Goal: Transaction & Acquisition: Obtain resource

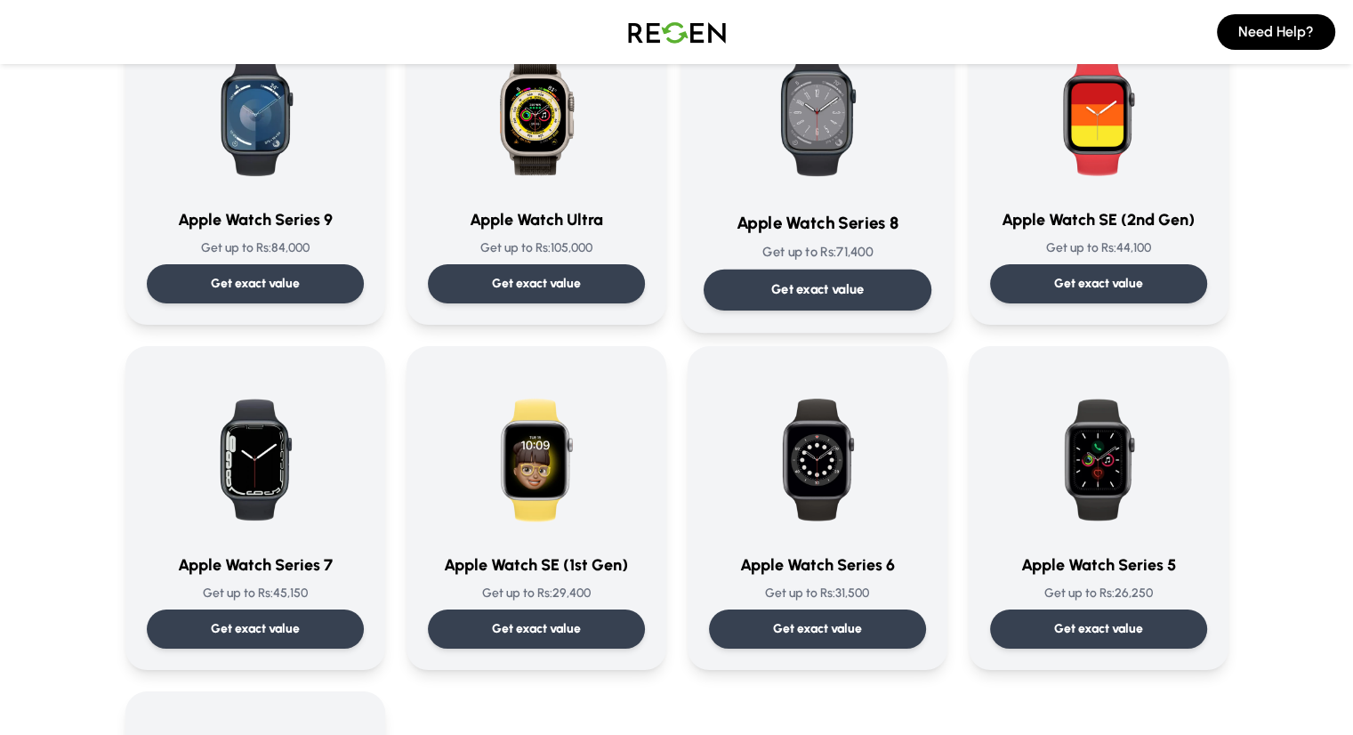
scroll to position [178, 0]
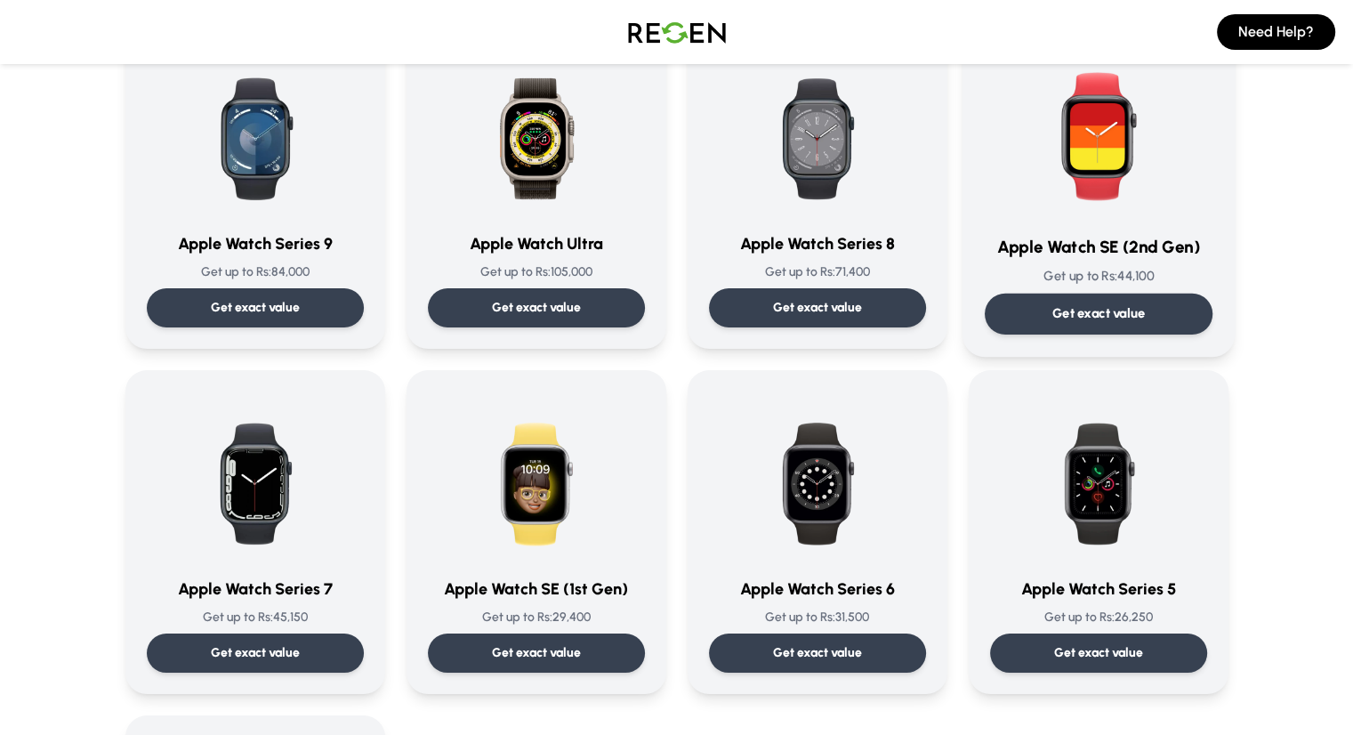
click at [1116, 173] on img at bounding box center [1099, 129] width 180 height 180
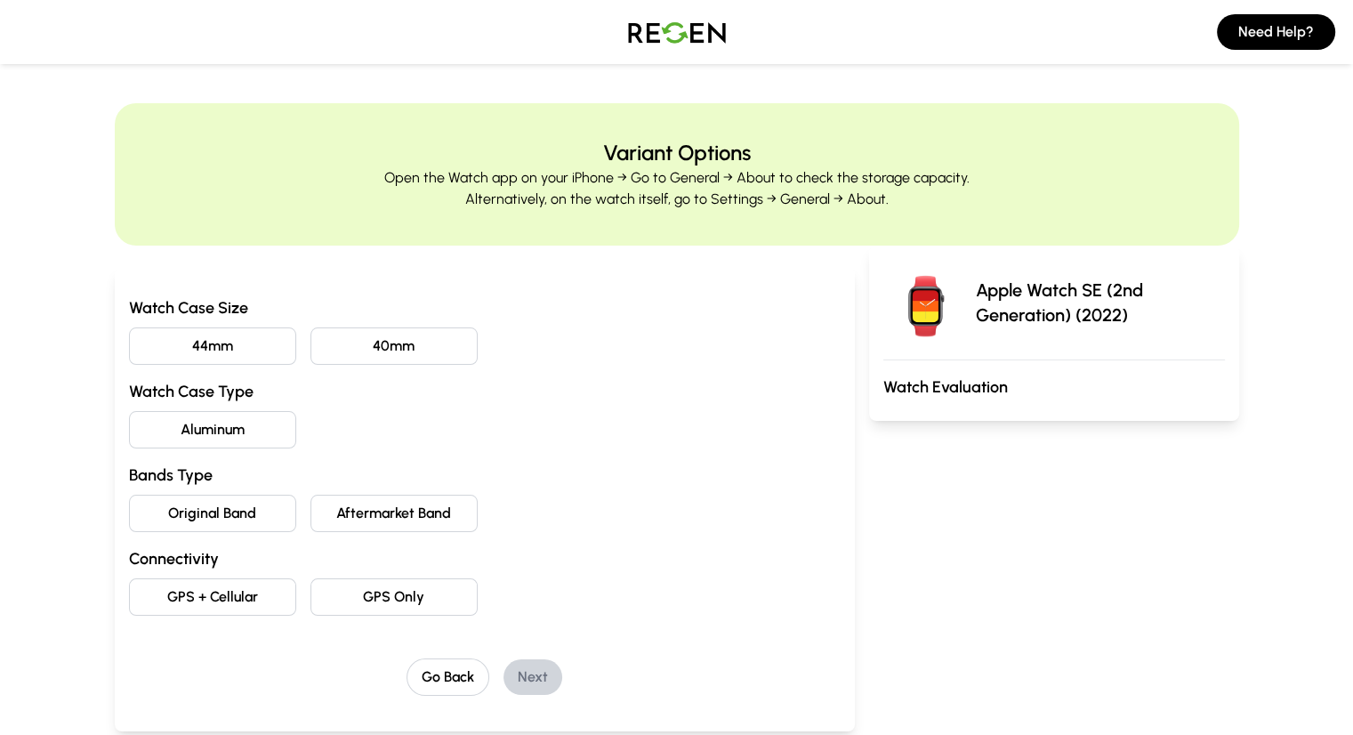
click at [323, 343] on button "40mm" at bounding box center [394, 345] width 167 height 37
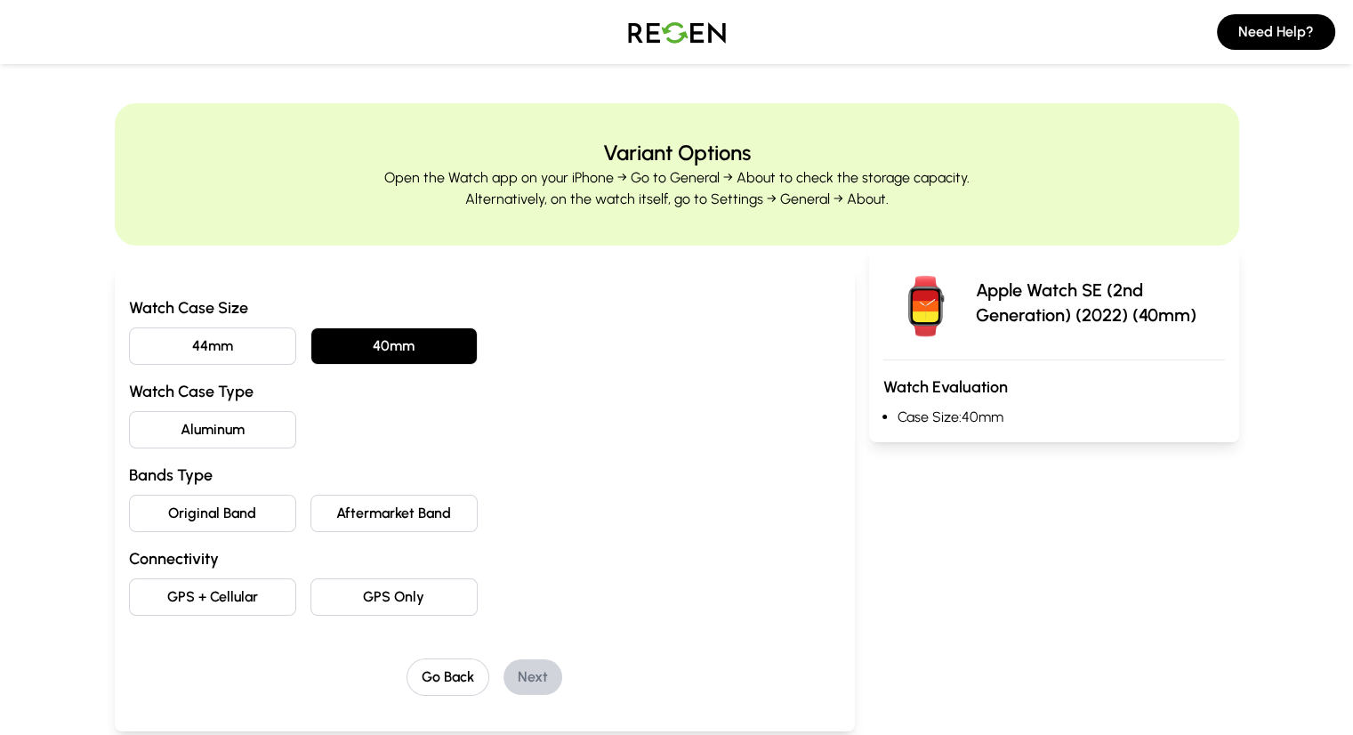
click at [129, 422] on button "Aluminum" at bounding box center [212, 429] width 167 height 37
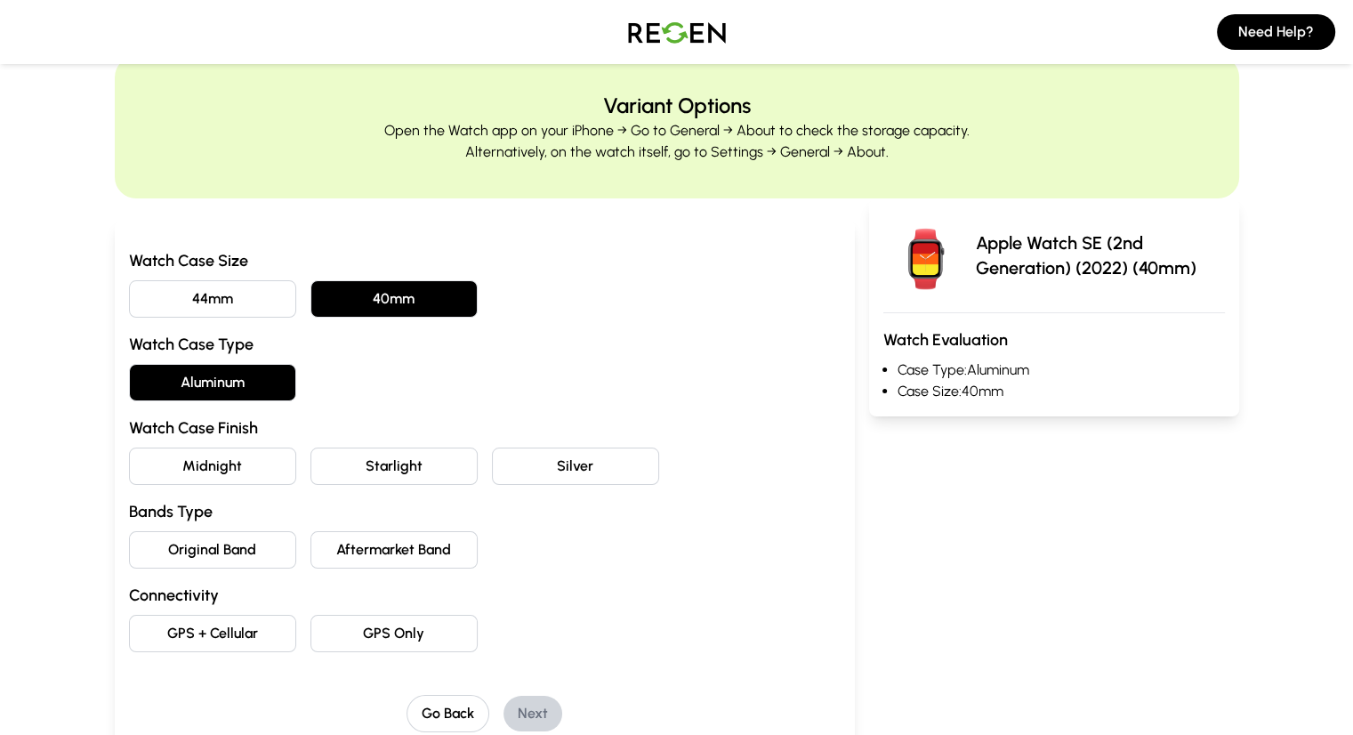
scroll to position [89, 0]
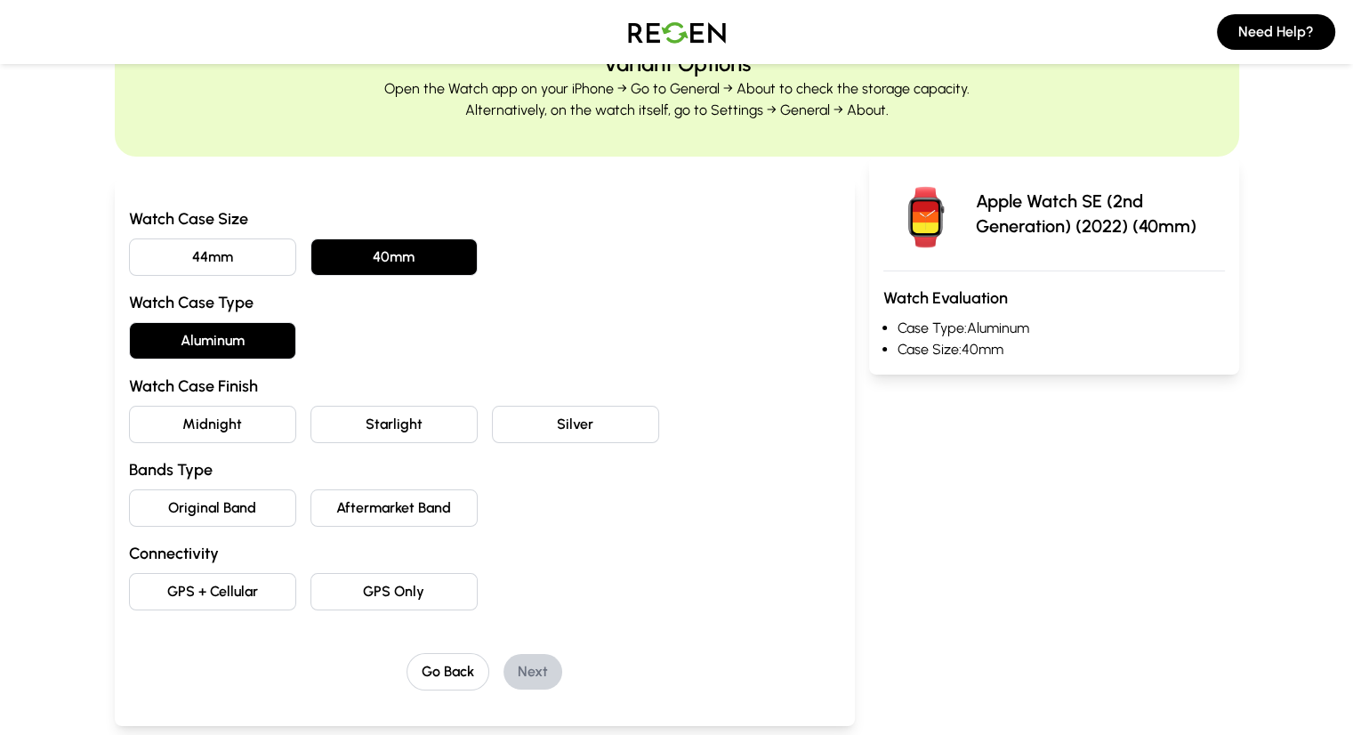
click at [148, 416] on button "Midnight" at bounding box center [212, 424] width 167 height 37
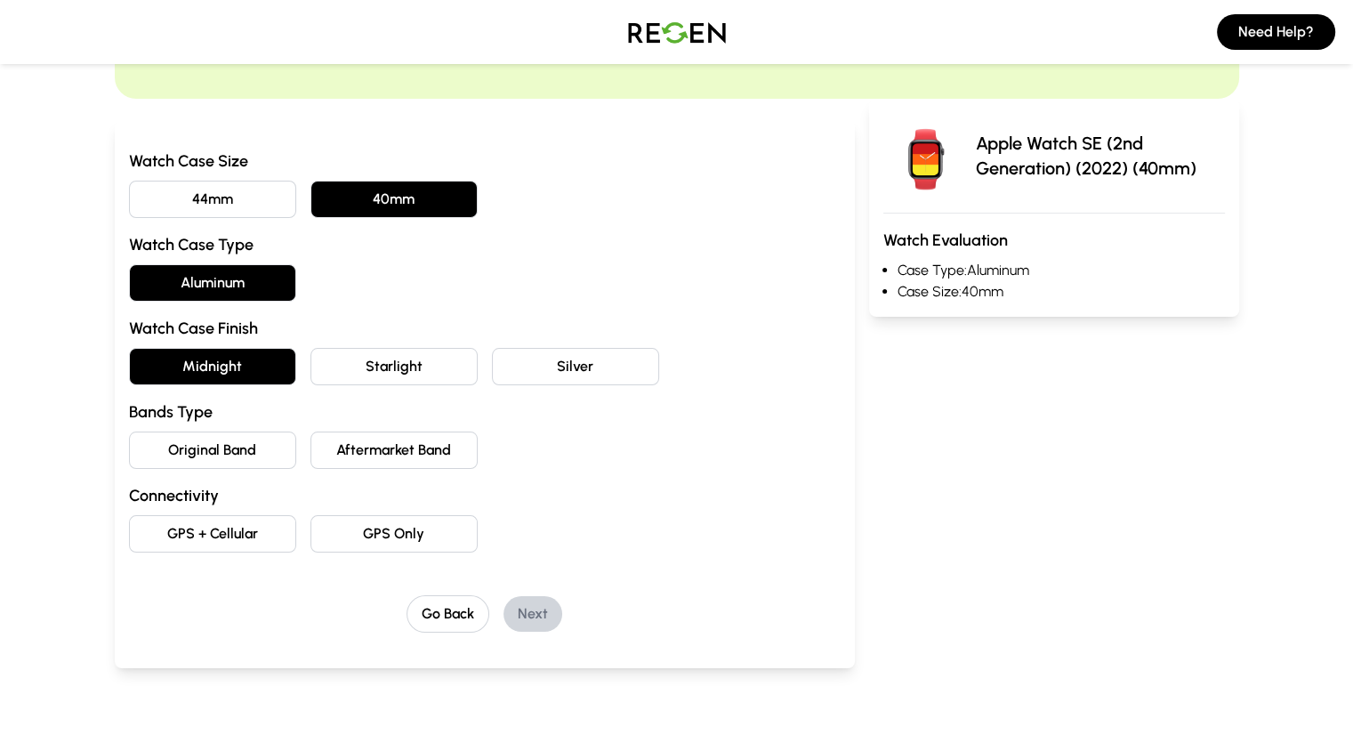
scroll to position [178, 0]
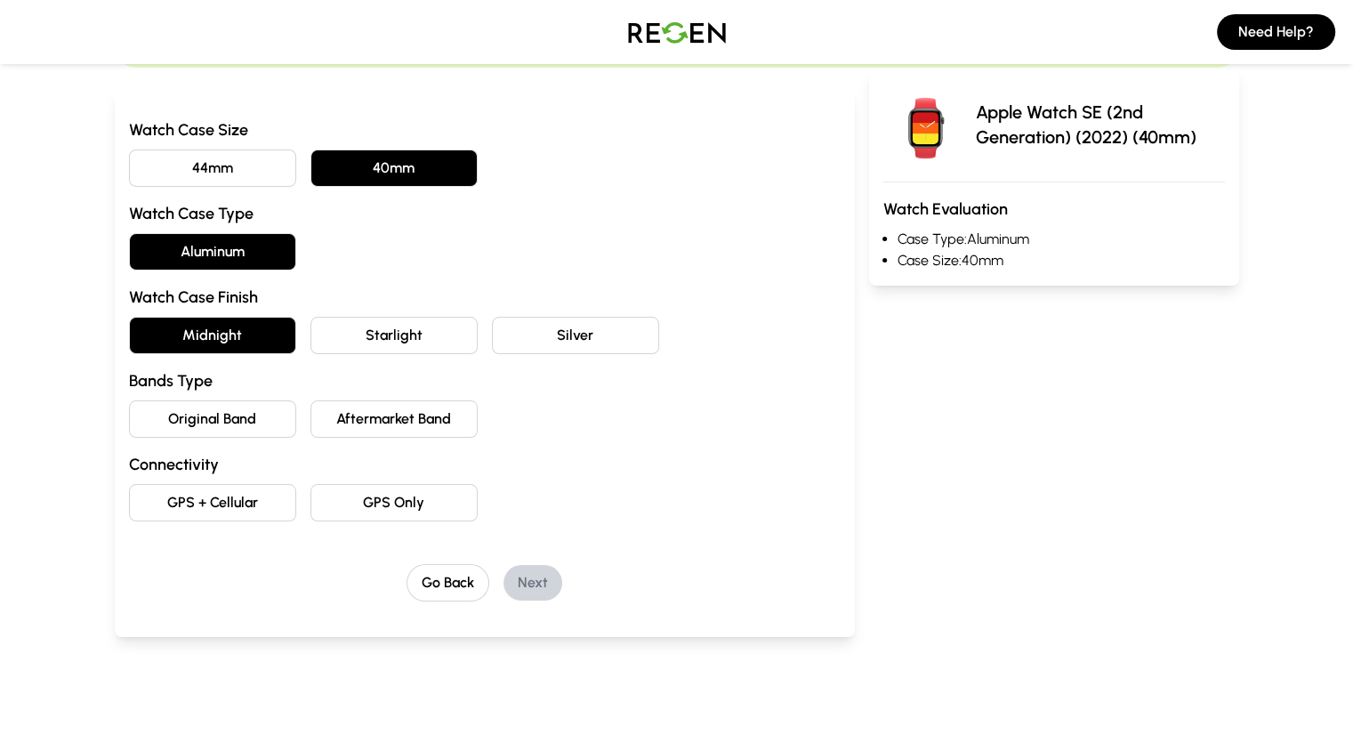
click at [160, 411] on button "Original Band" at bounding box center [212, 418] width 167 height 37
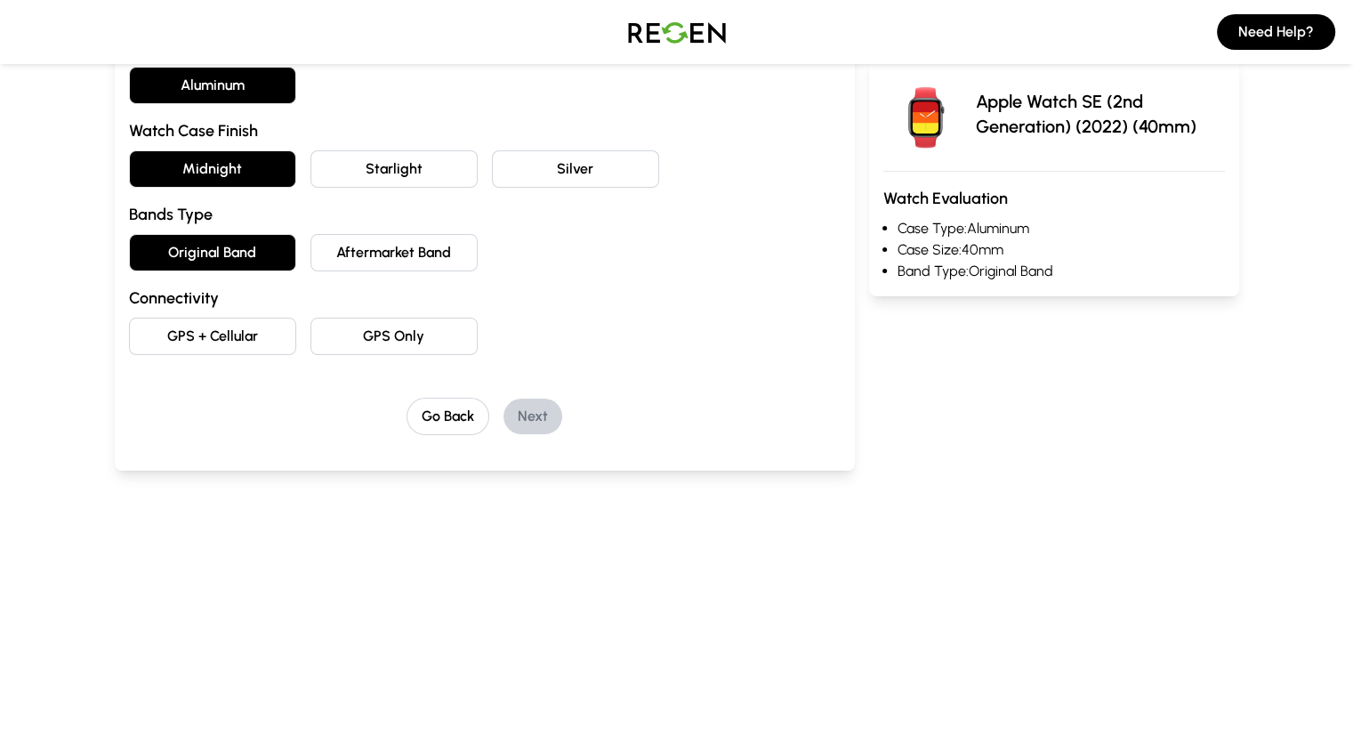
scroll to position [356, 0]
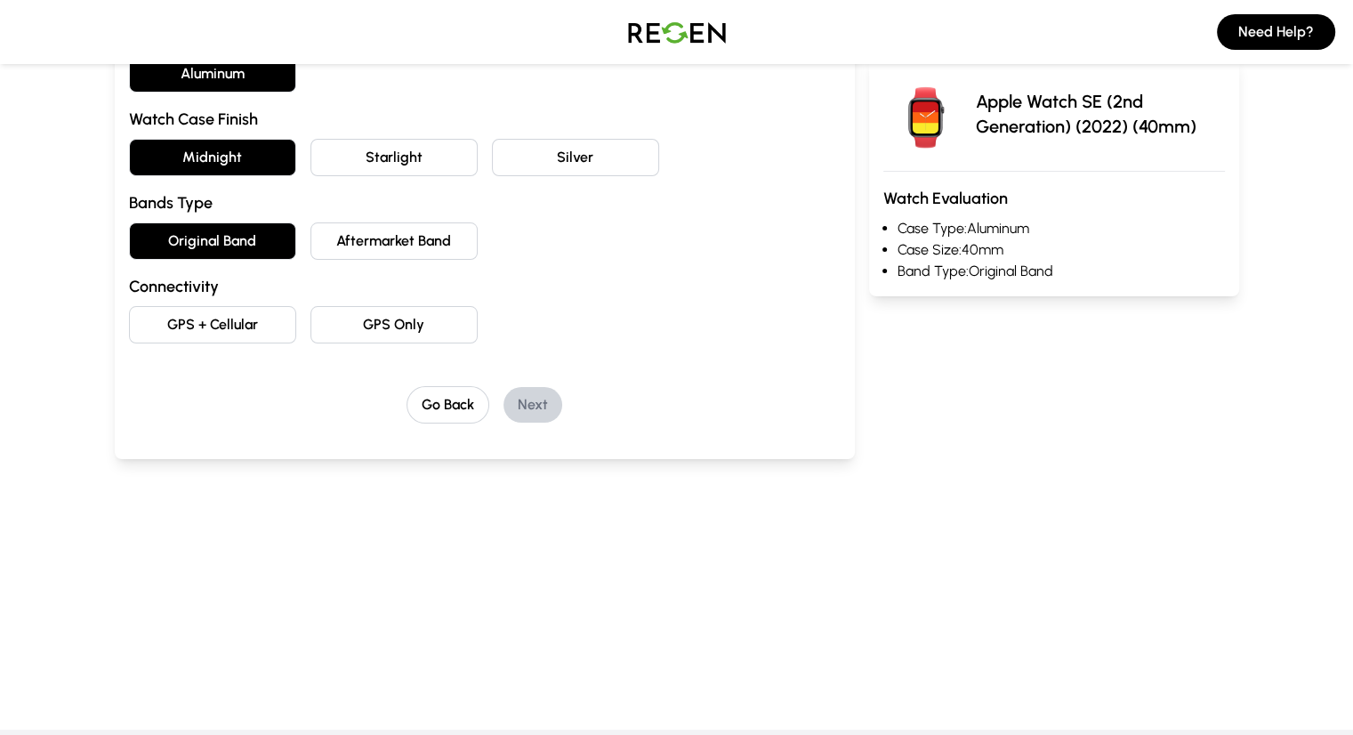
click at [375, 326] on button "GPS Only" at bounding box center [394, 324] width 167 height 37
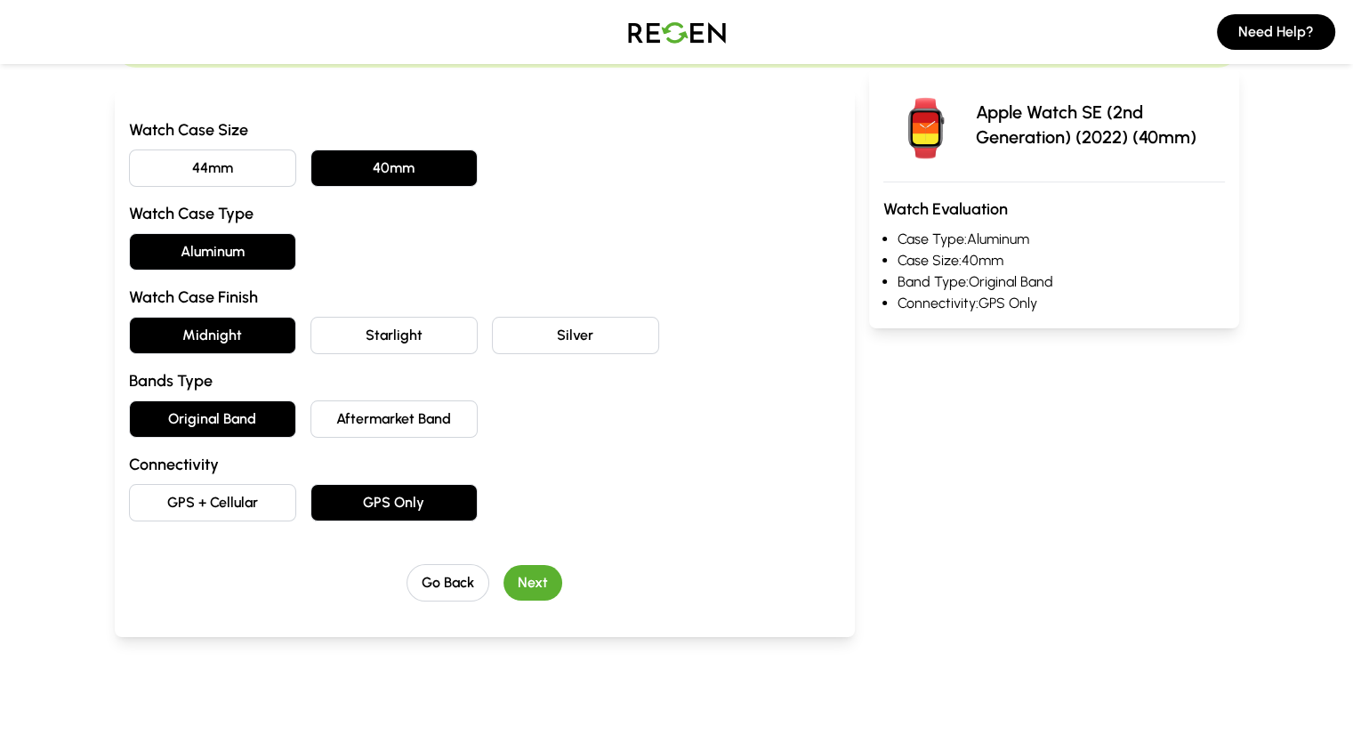
scroll to position [0, 0]
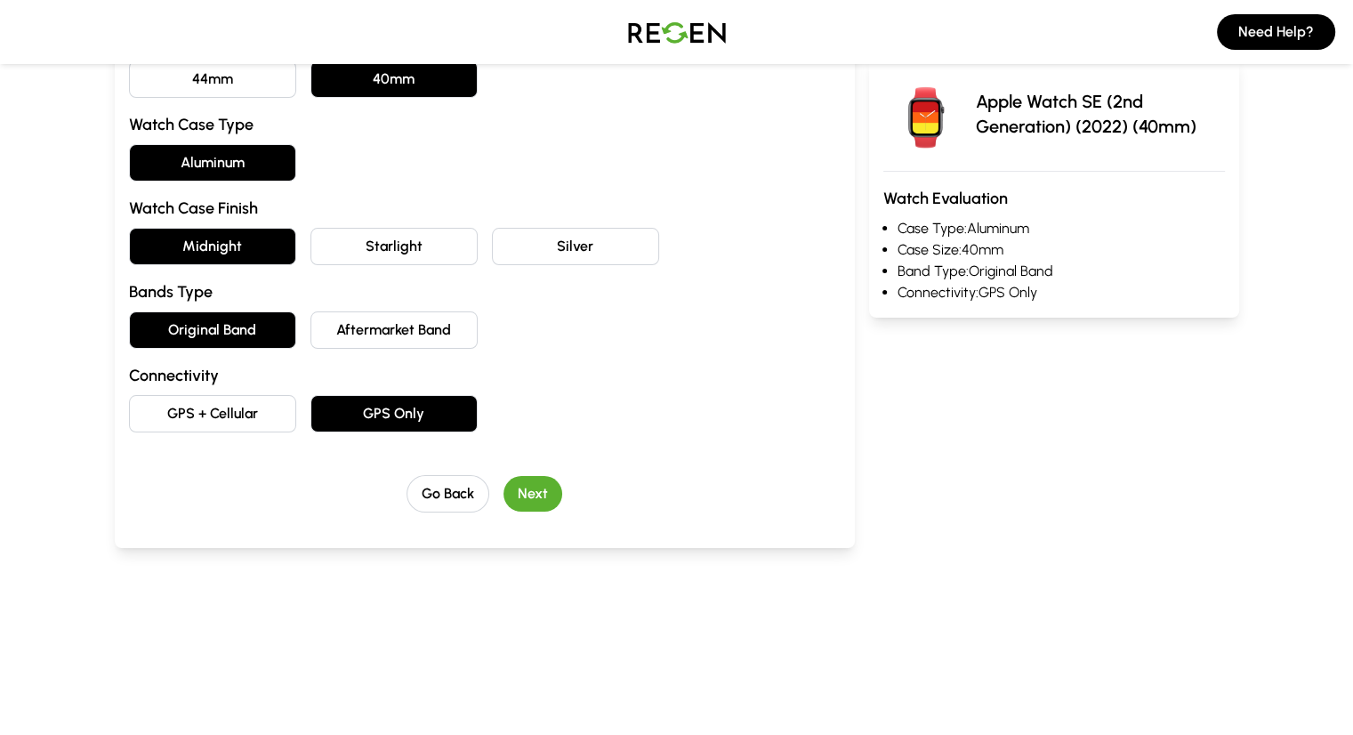
click at [504, 480] on button "Next" at bounding box center [533, 494] width 59 height 36
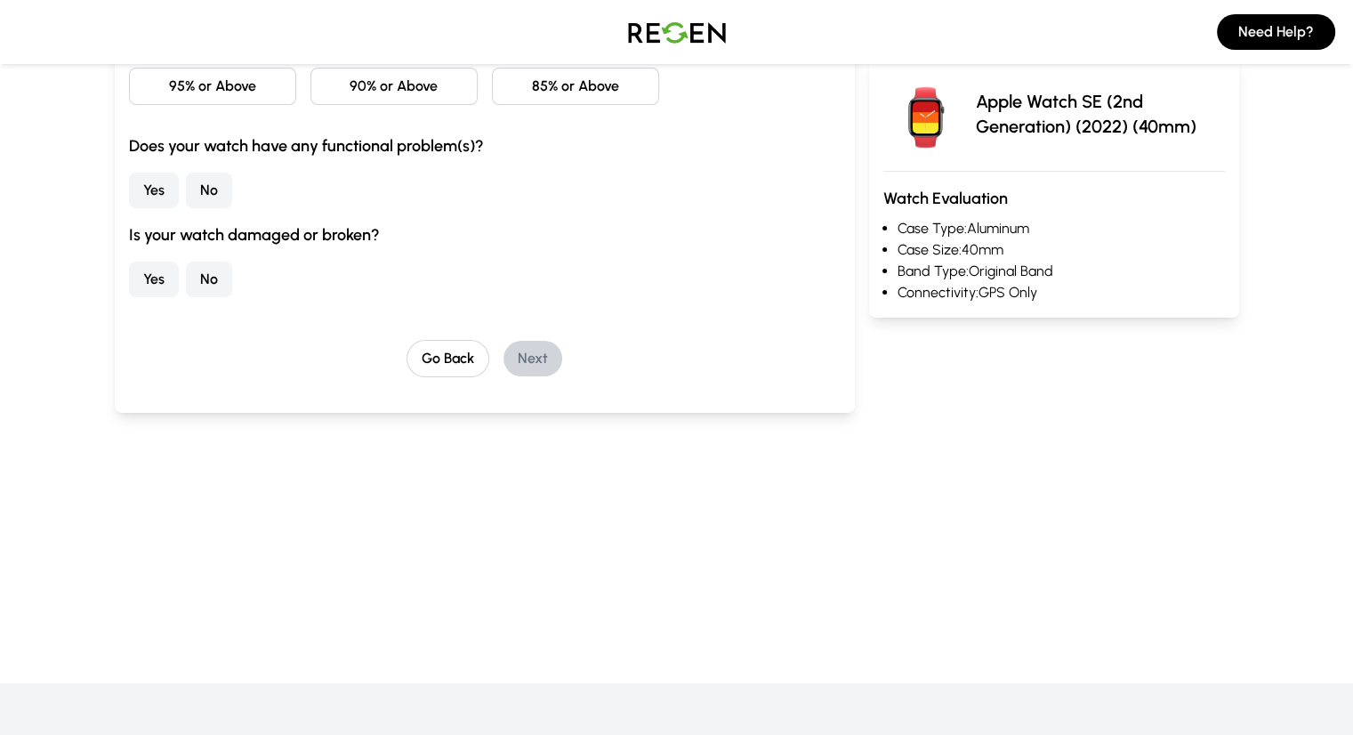
scroll to position [68, 0]
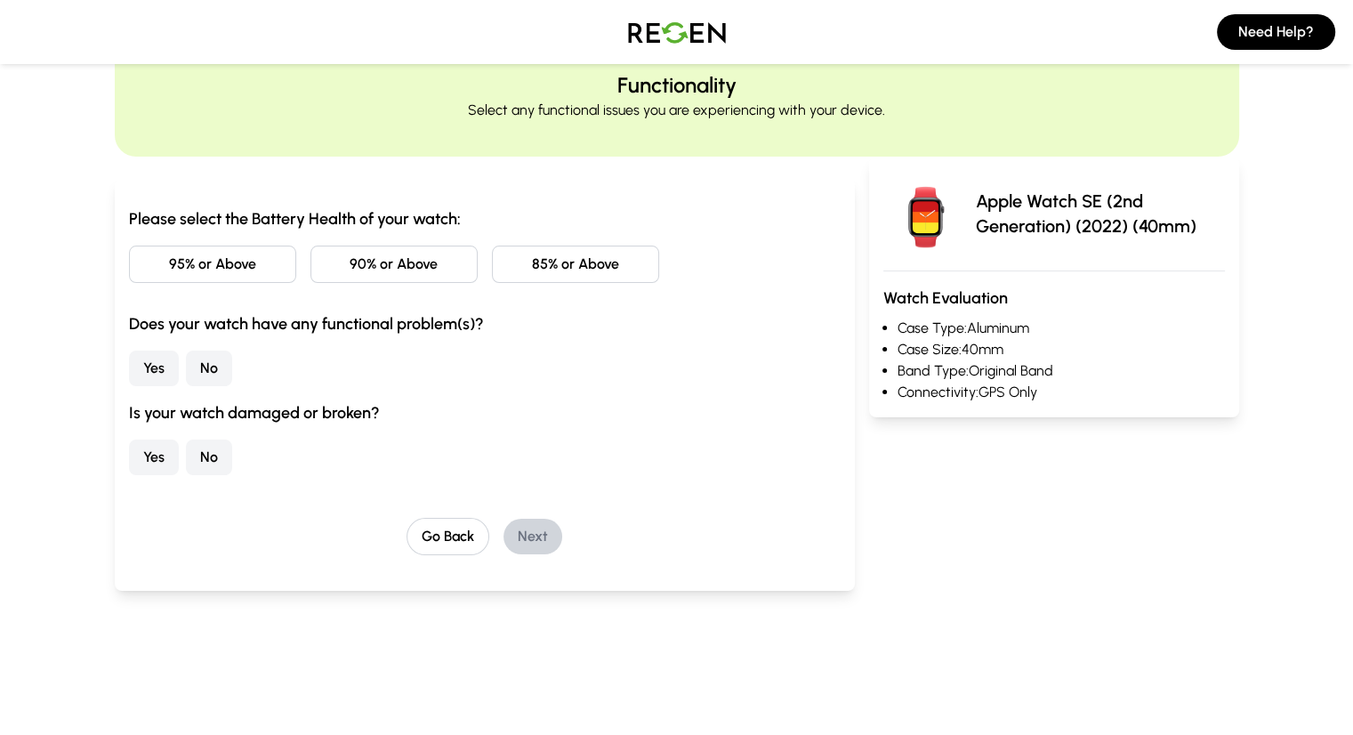
click at [182, 253] on button "95% or Above" at bounding box center [212, 264] width 167 height 37
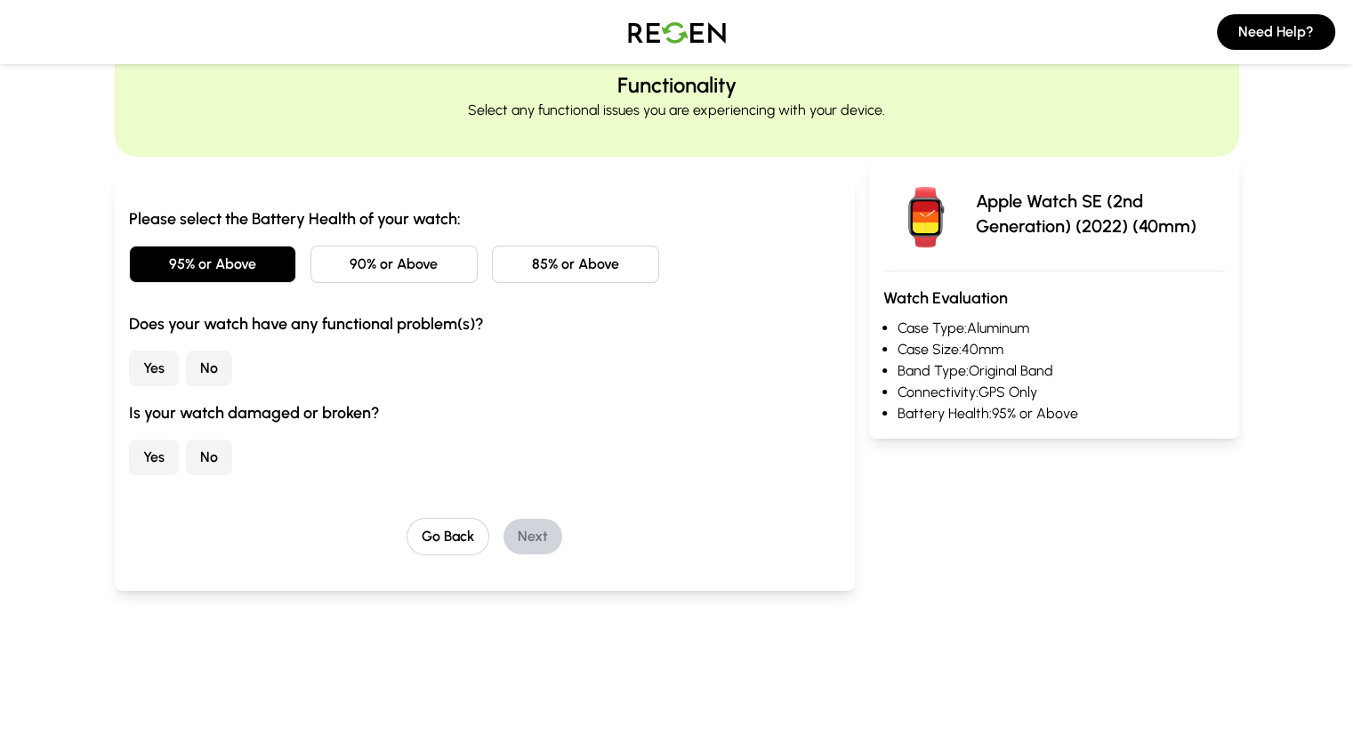
click at [186, 375] on button "No" at bounding box center [209, 369] width 46 height 36
click at [186, 463] on button "No" at bounding box center [209, 458] width 46 height 36
click at [505, 535] on button "Next" at bounding box center [533, 537] width 59 height 36
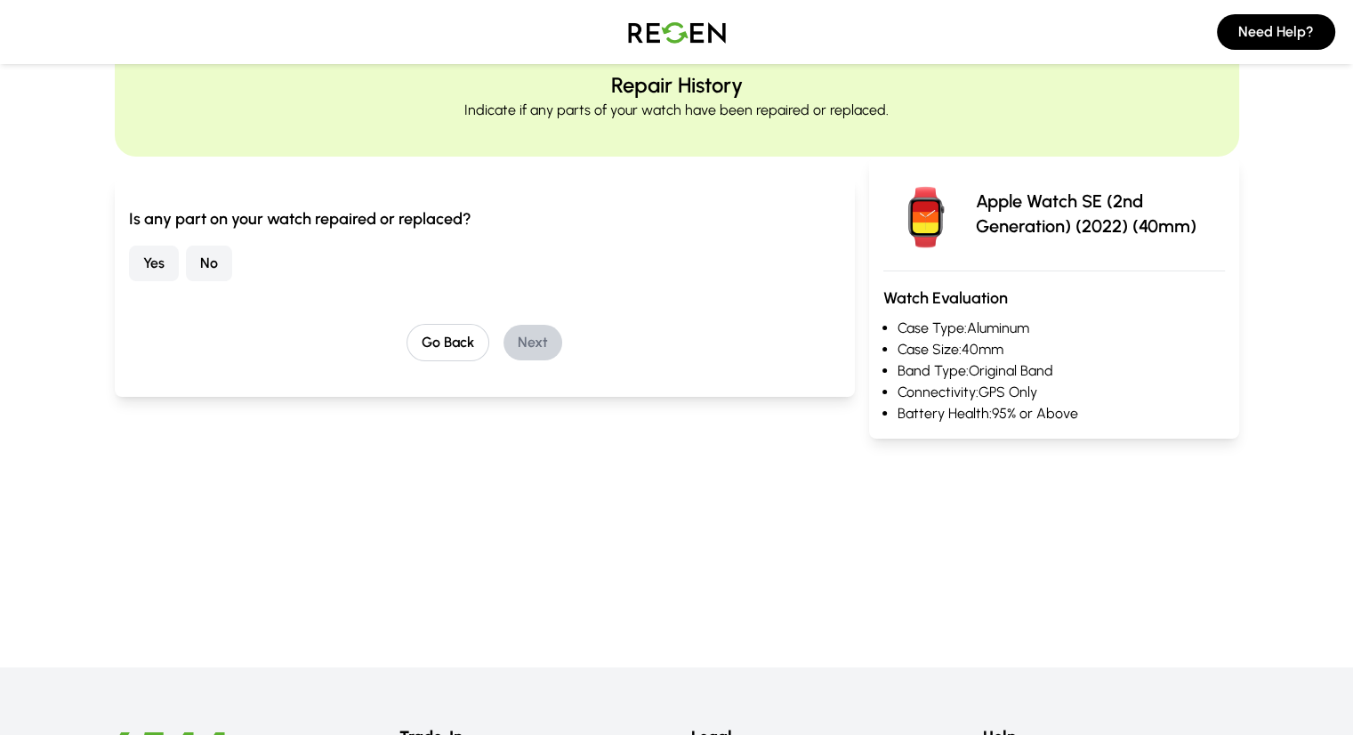
click at [186, 251] on button "No" at bounding box center [209, 264] width 46 height 36
click at [504, 342] on button "Next" at bounding box center [533, 343] width 59 height 36
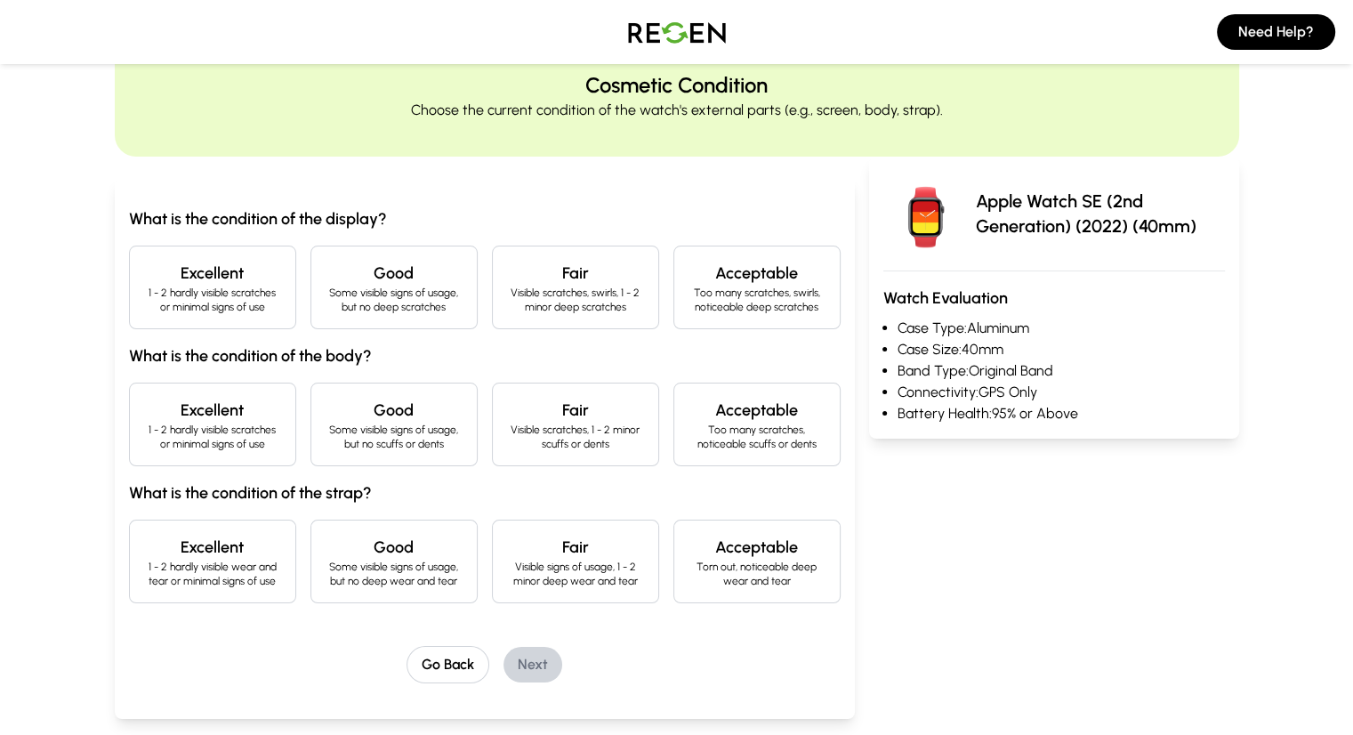
click at [162, 289] on p "1 - 2 hardly visible scratches or minimal signs of use" at bounding box center [212, 300] width 137 height 28
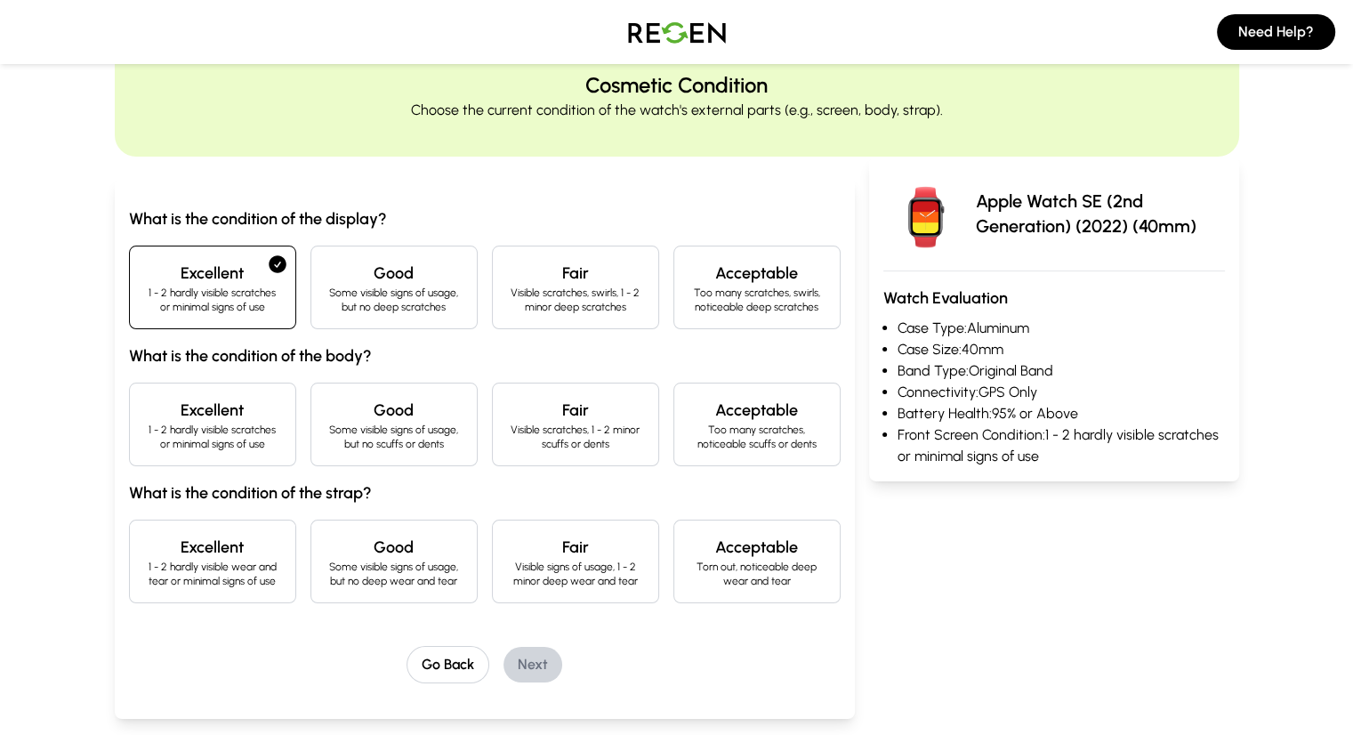
click at [157, 410] on h4 "Excellent" at bounding box center [212, 410] width 137 height 25
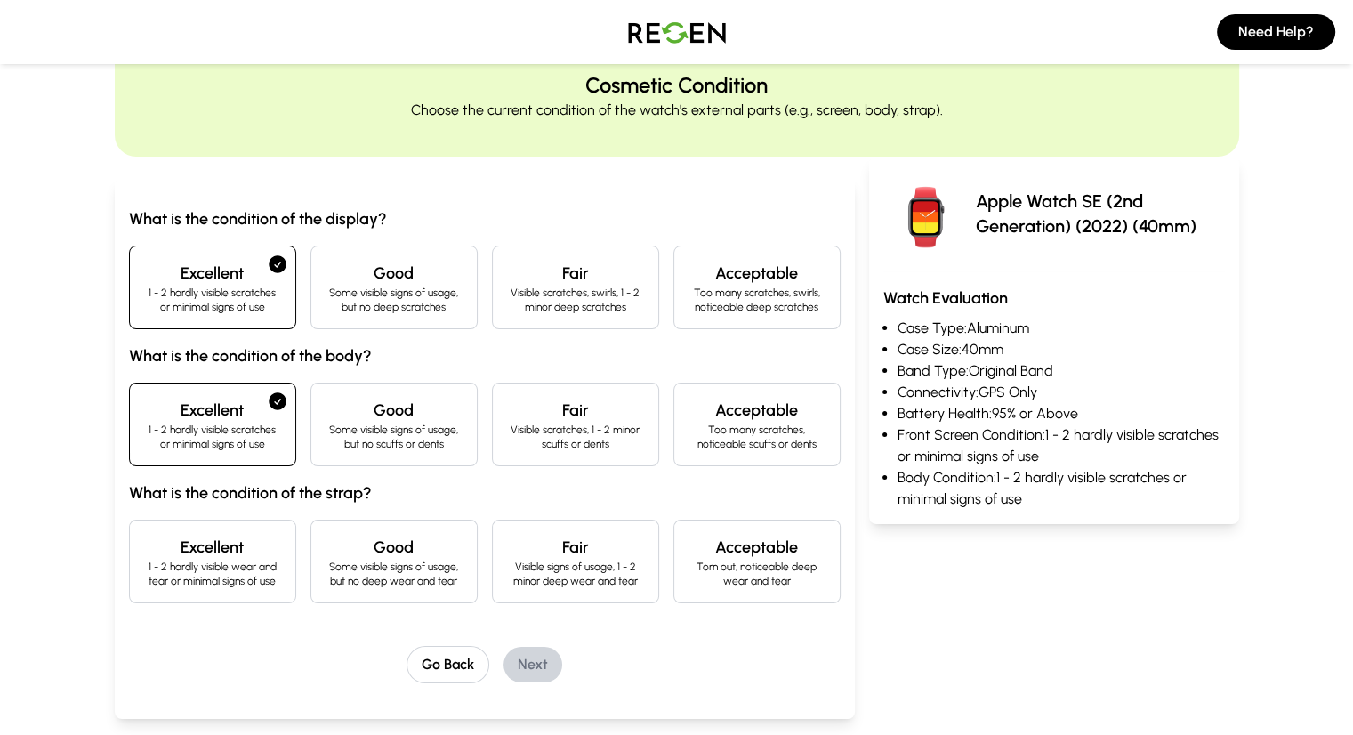
click at [184, 579] on p "1 - 2 hardly visible wear and tear or minimal signs of use" at bounding box center [212, 574] width 137 height 28
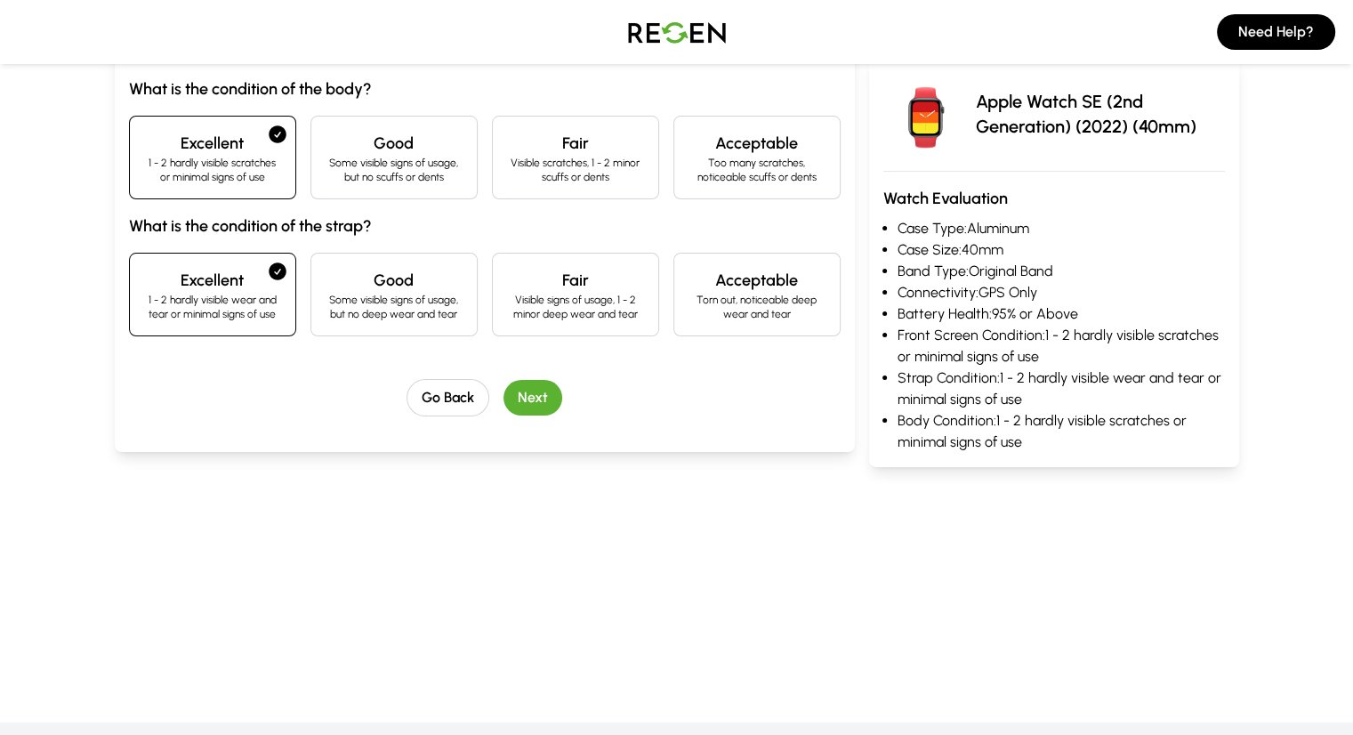
click at [504, 391] on button "Next" at bounding box center [533, 398] width 59 height 36
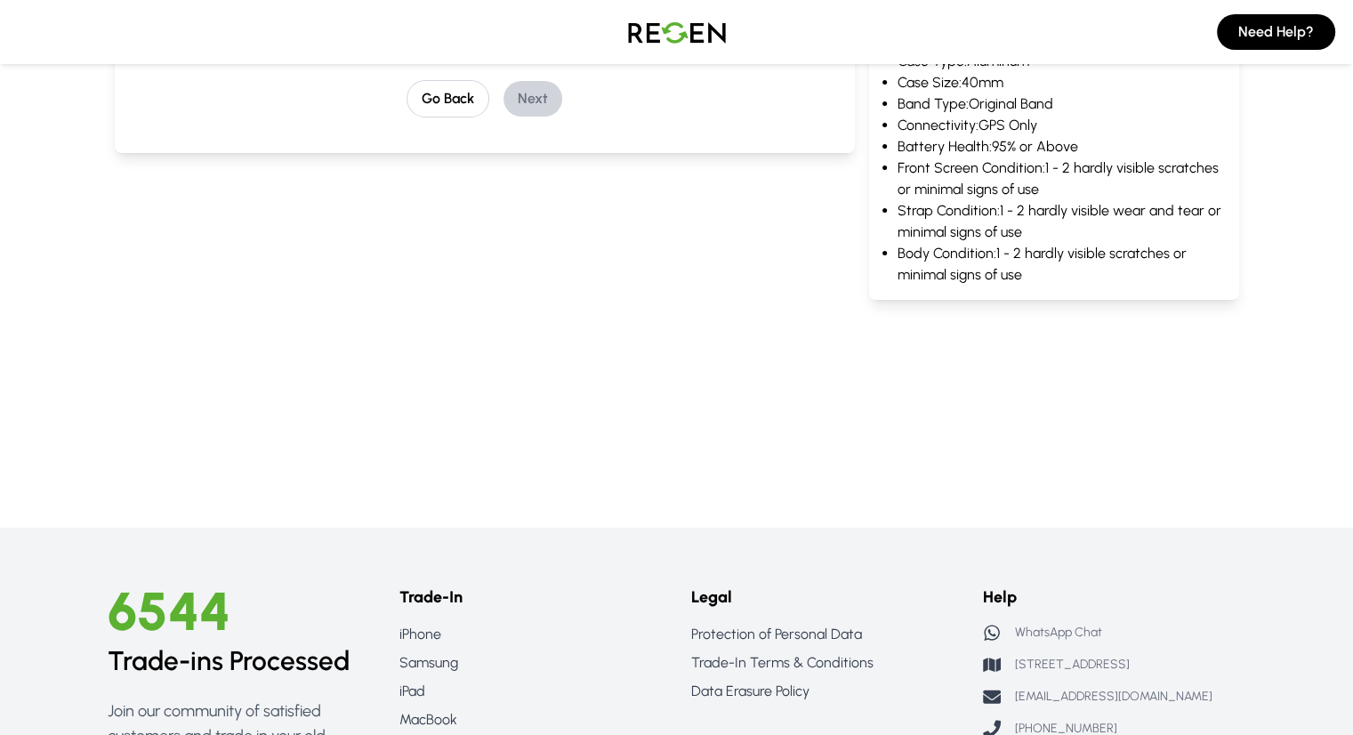
scroll to position [14, 0]
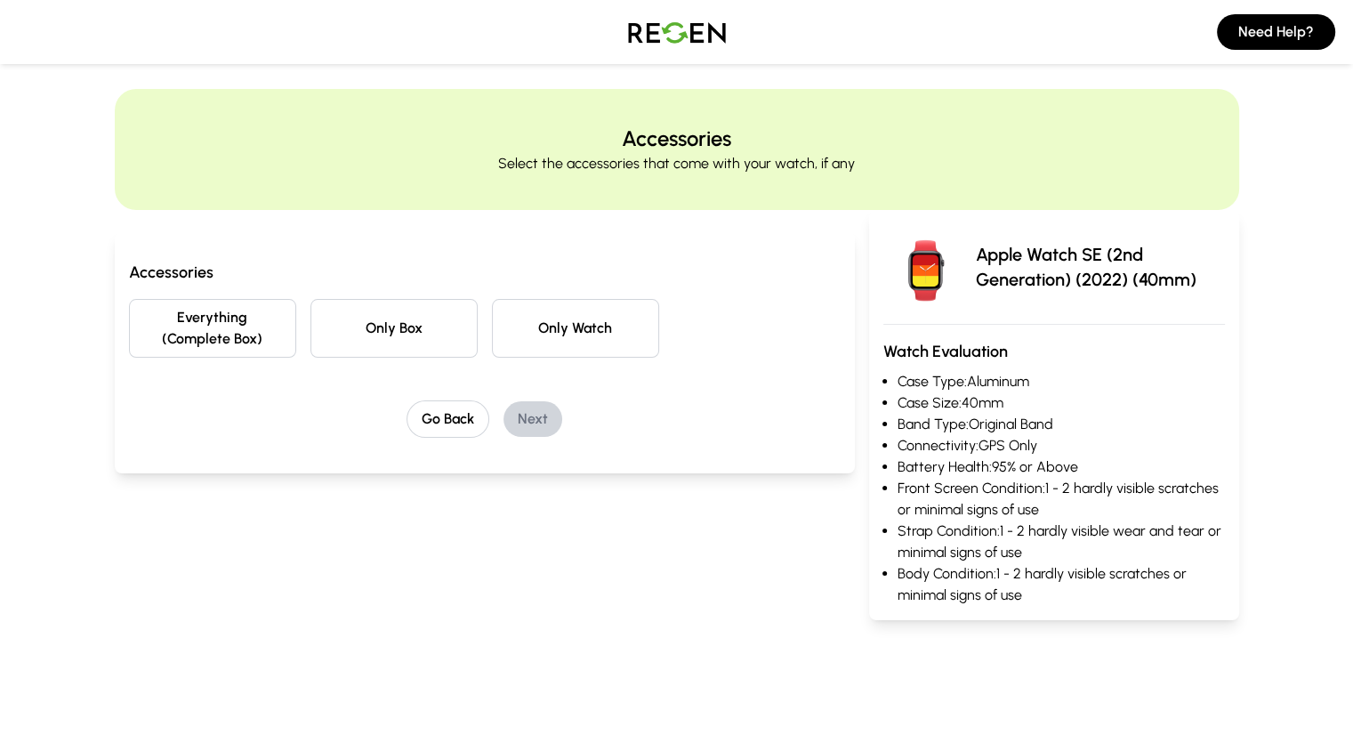
click at [192, 318] on button "Everything (Complete Box)" at bounding box center [212, 328] width 167 height 59
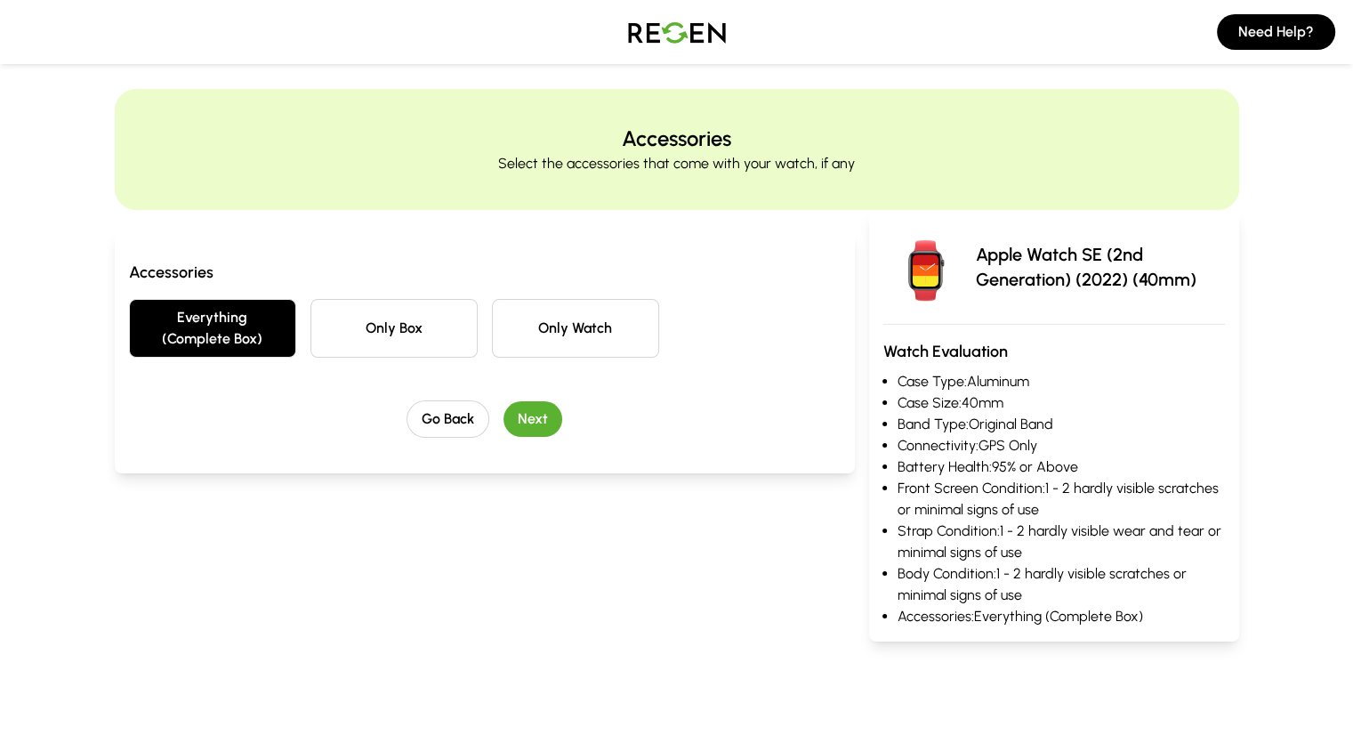
click at [509, 401] on button "Next" at bounding box center [533, 419] width 59 height 36
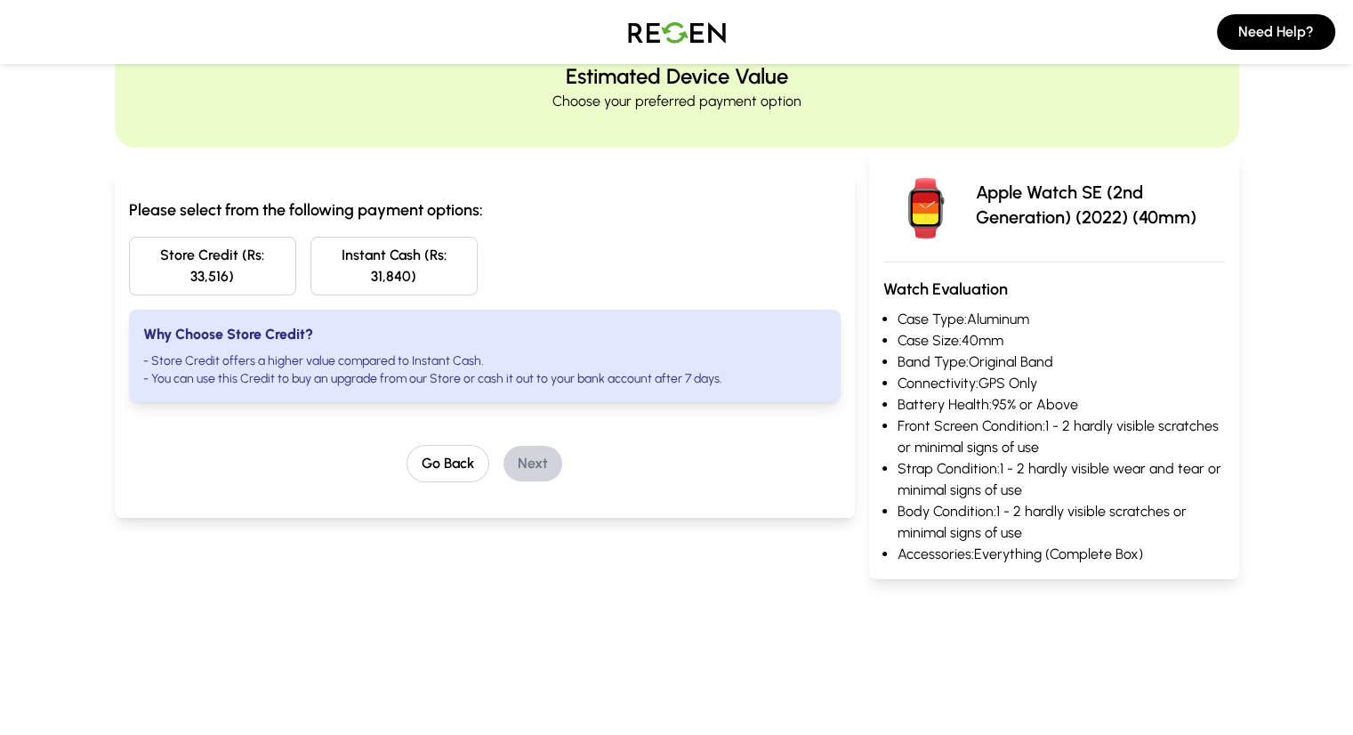
scroll to position [103, 0]
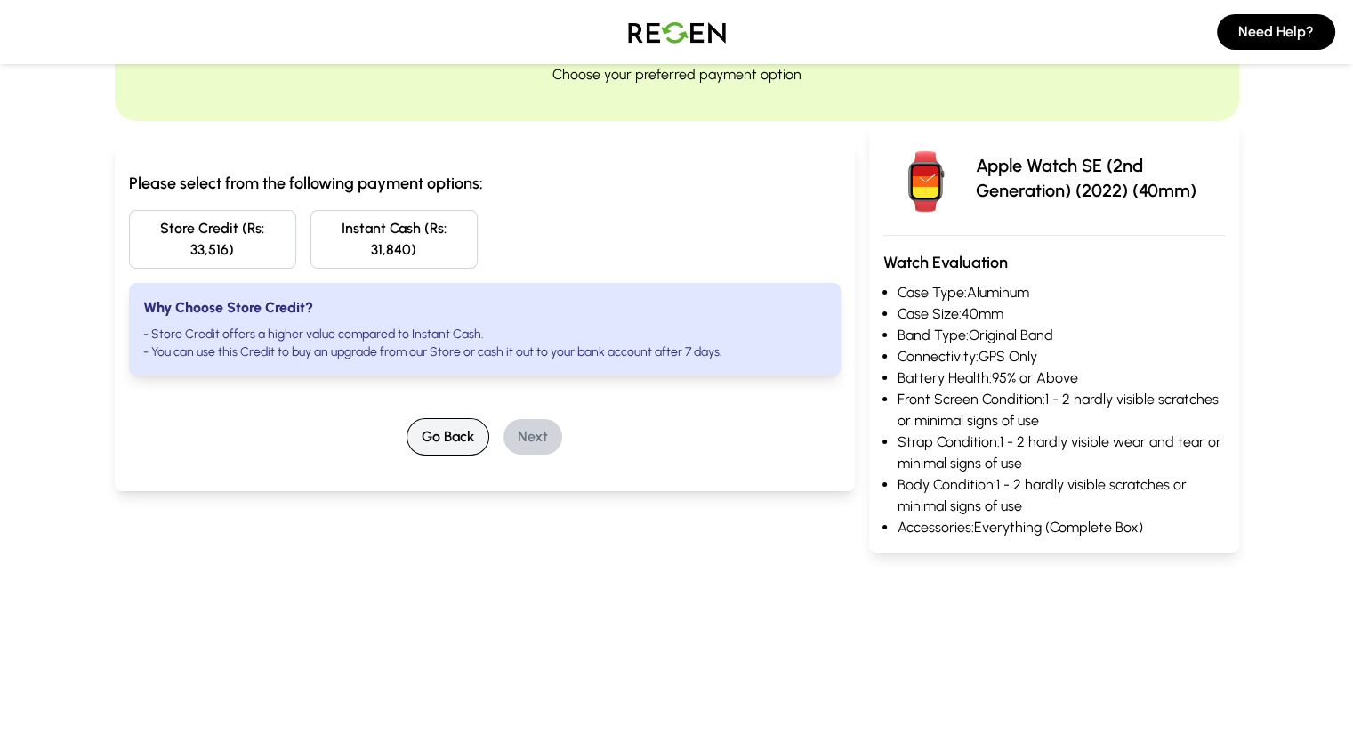
click at [416, 418] on button "Go Back" at bounding box center [448, 436] width 83 height 37
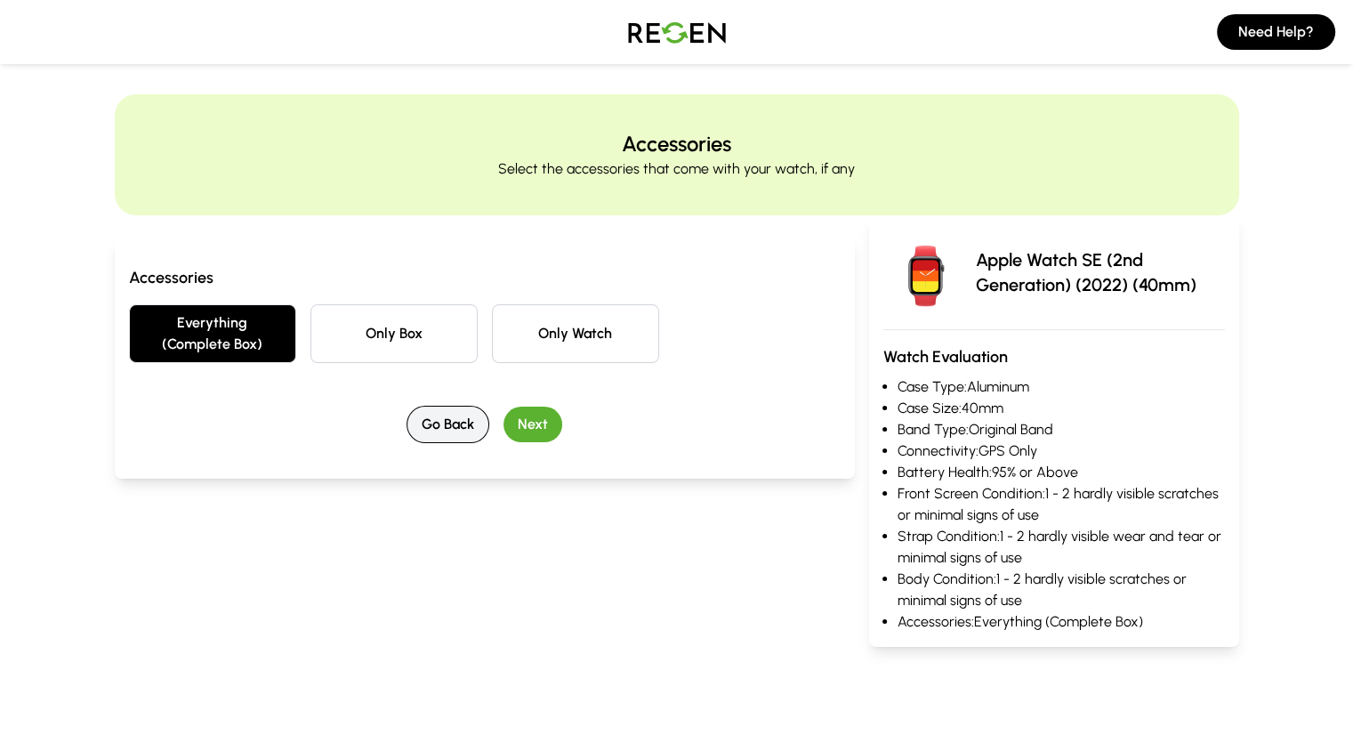
scroll to position [0, 0]
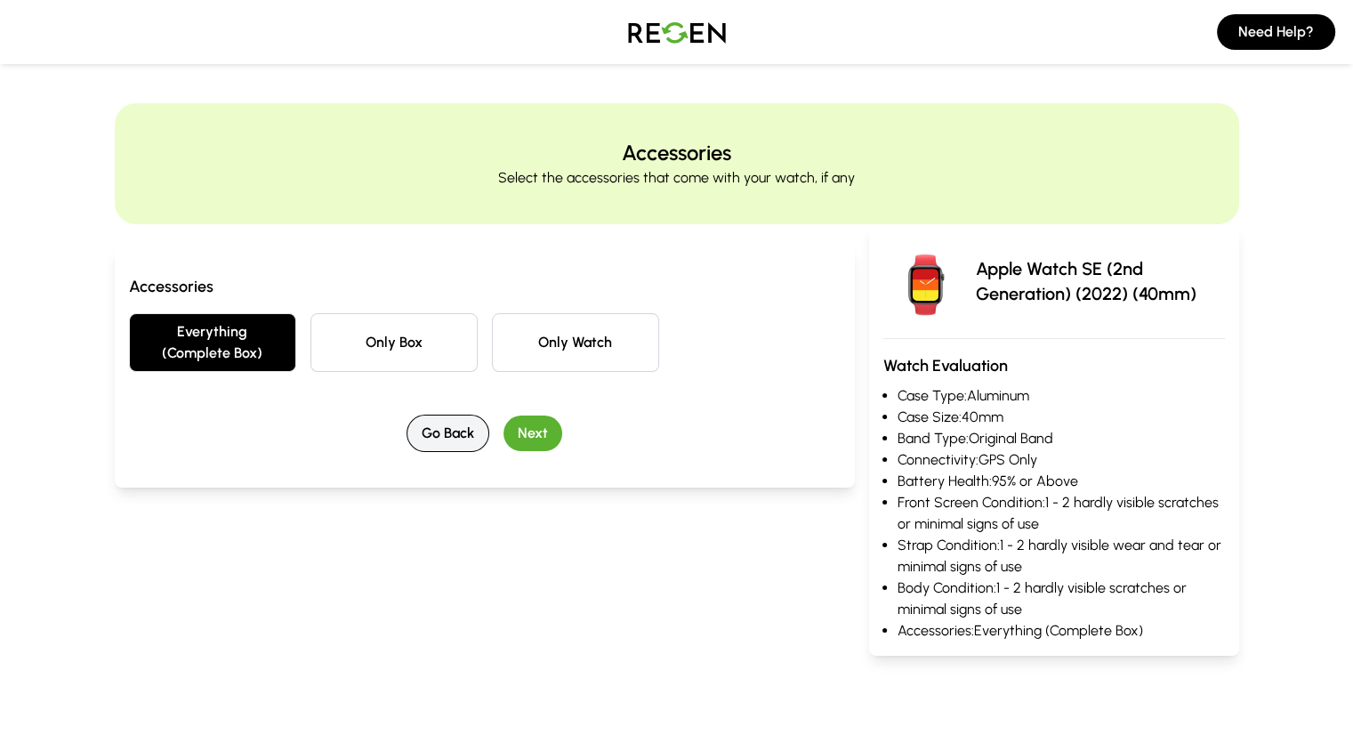
click at [415, 415] on button "Go Back" at bounding box center [448, 433] width 83 height 37
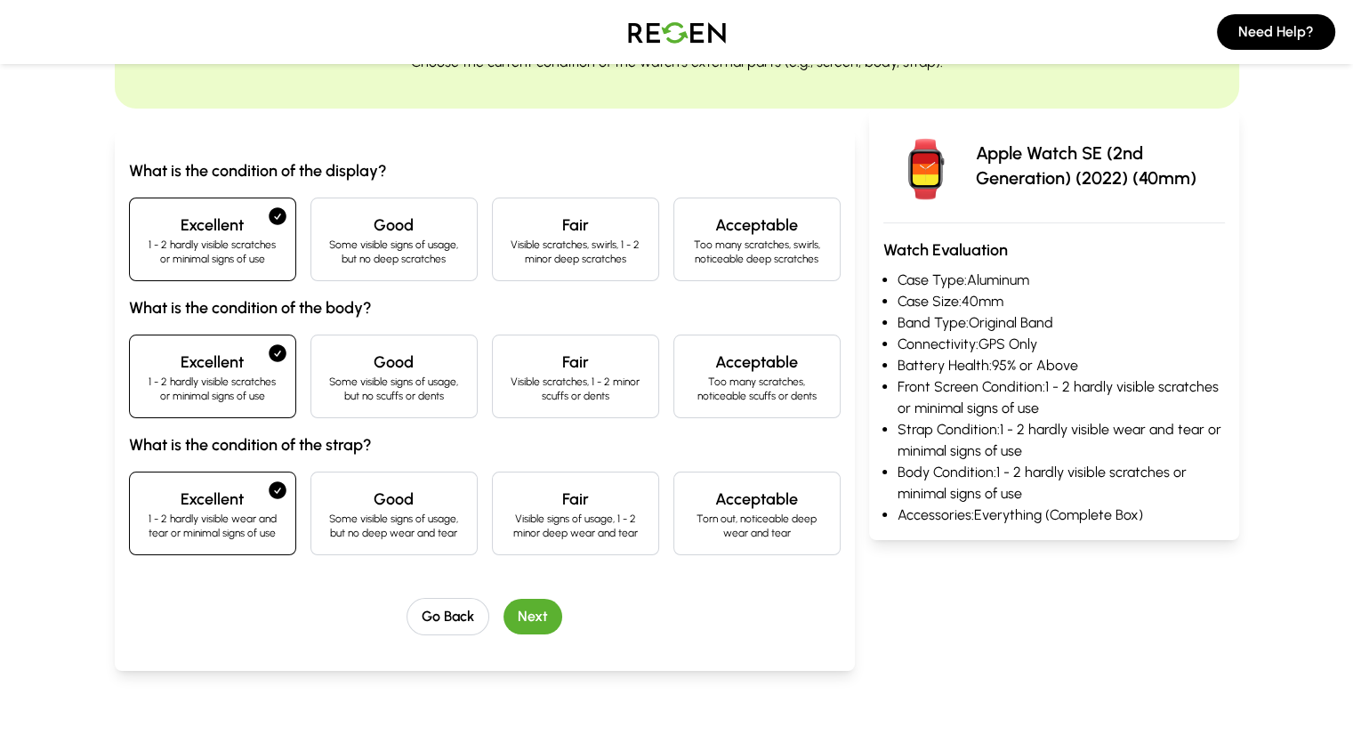
scroll to position [267, 0]
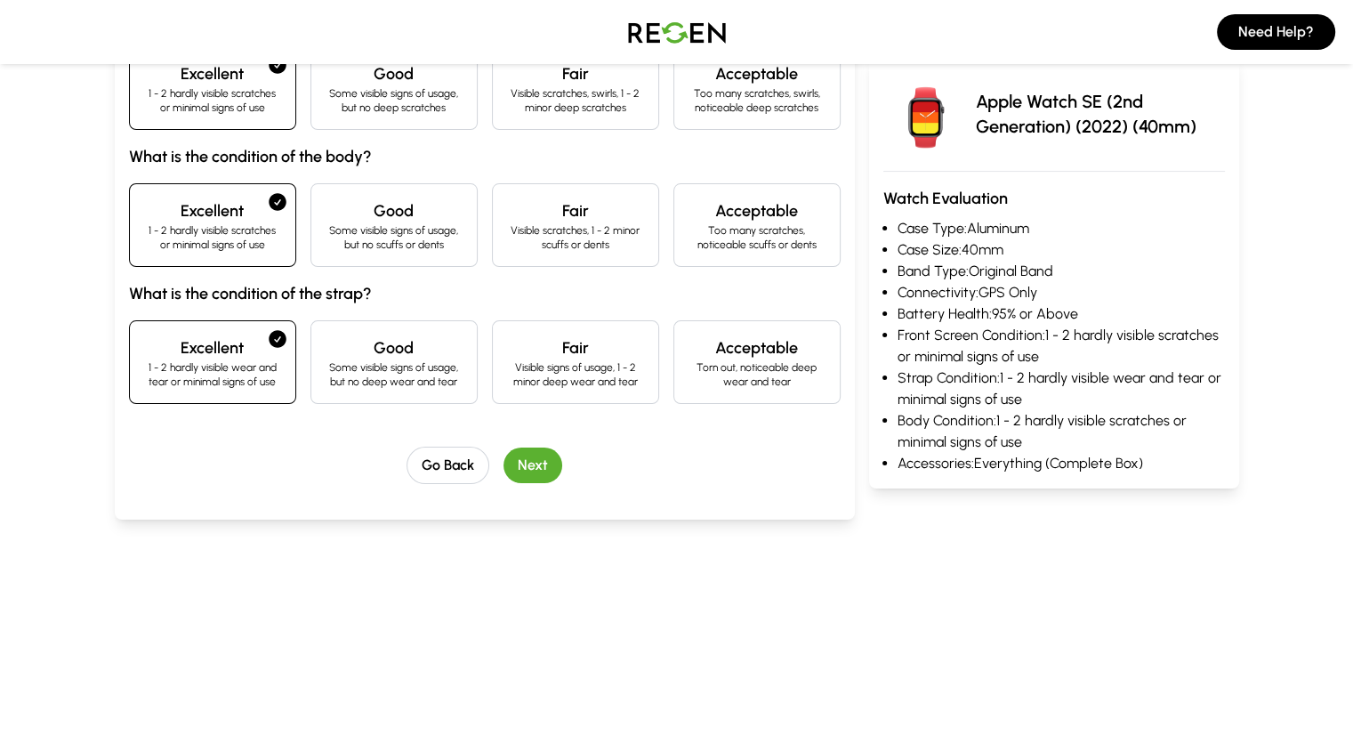
click at [504, 469] on button "Next" at bounding box center [533, 466] width 59 height 36
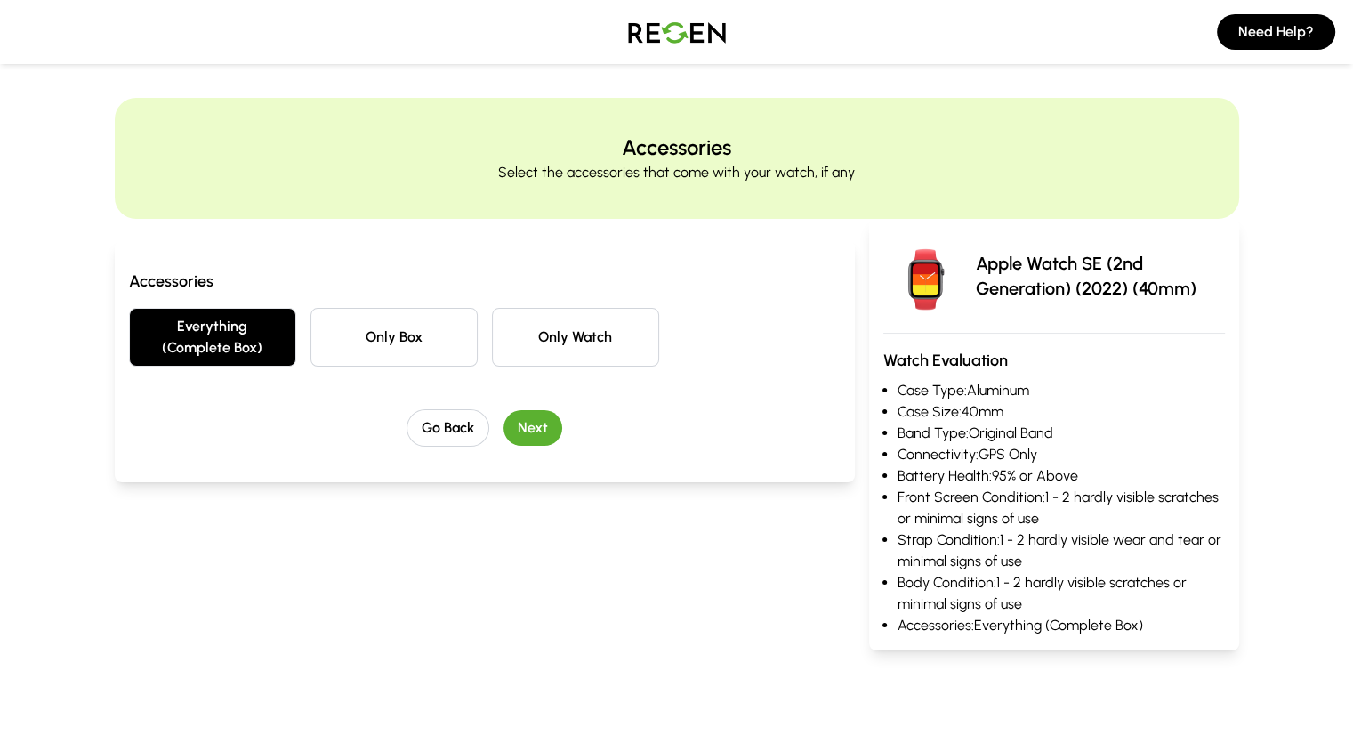
scroll to position [0, 0]
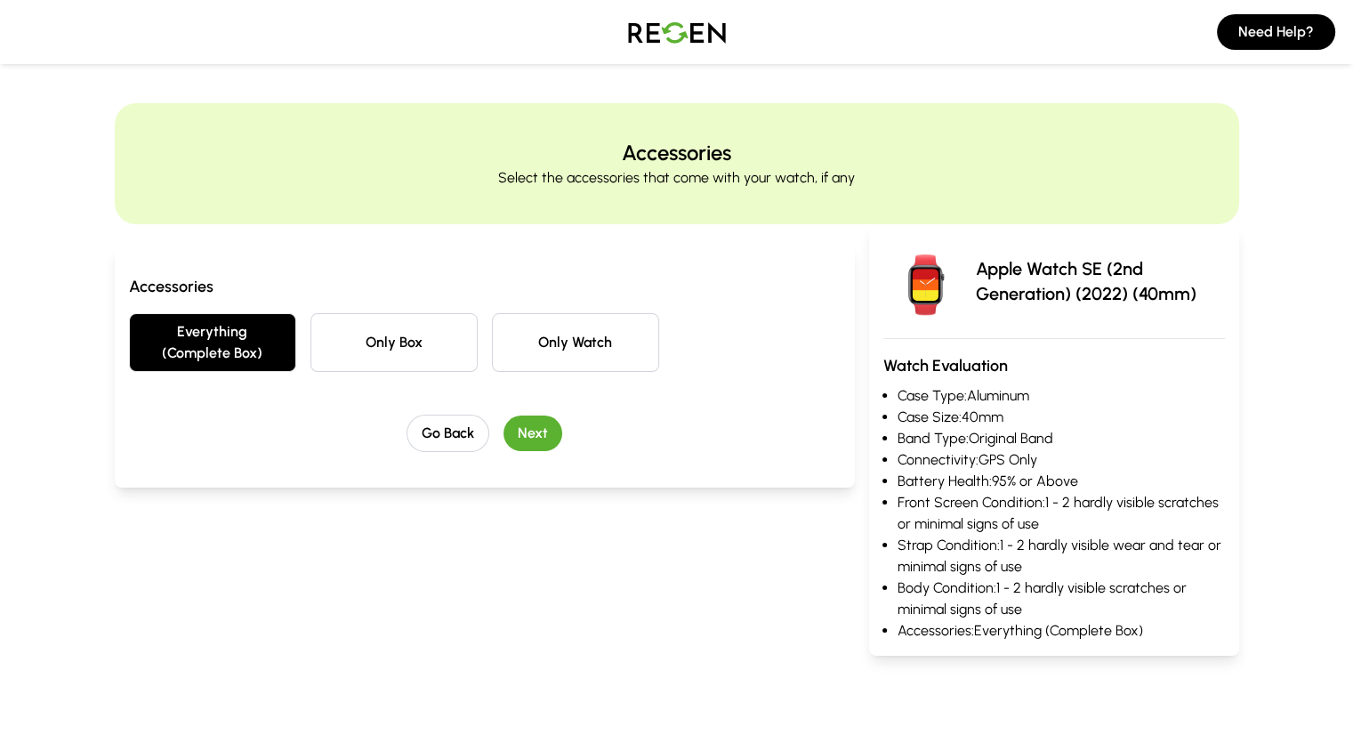
click at [504, 416] on button "Next" at bounding box center [533, 434] width 59 height 36
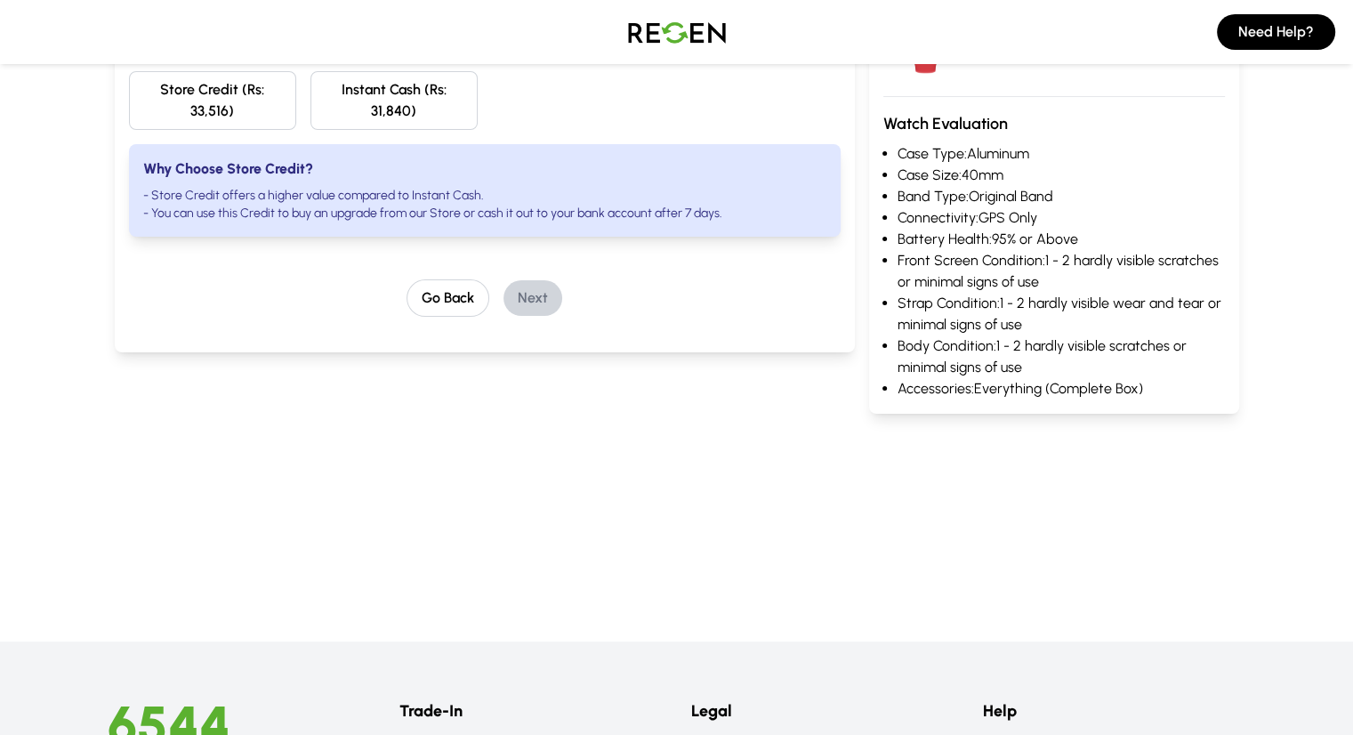
scroll to position [101, 0]
